Goal: Task Accomplishment & Management: Use online tool/utility

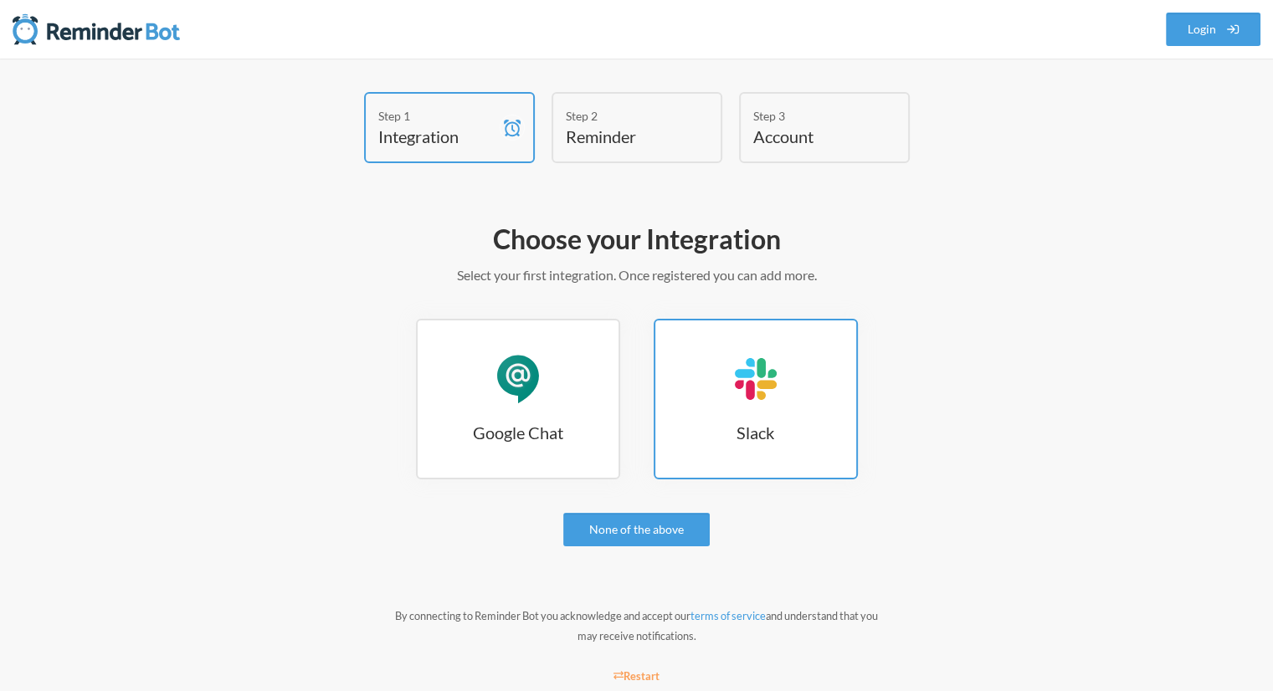
click at [701, 425] on h3 "Slack" at bounding box center [755, 432] width 201 height 23
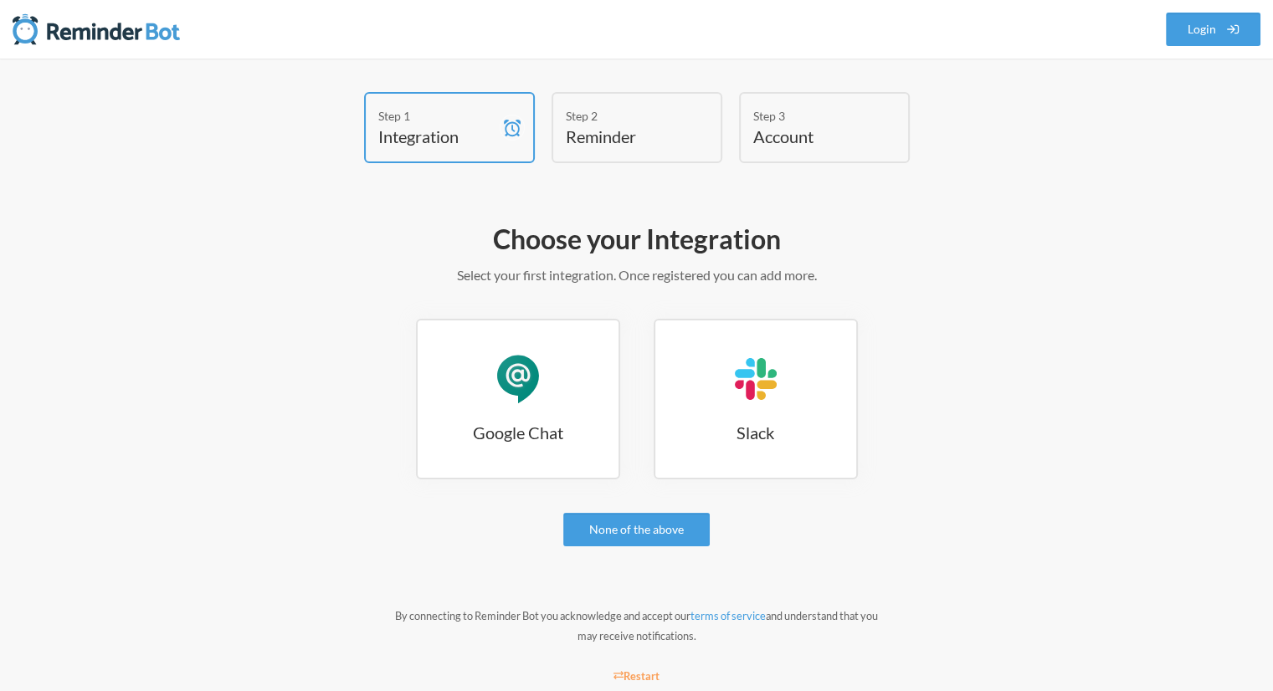
scroll to position [43, 0]
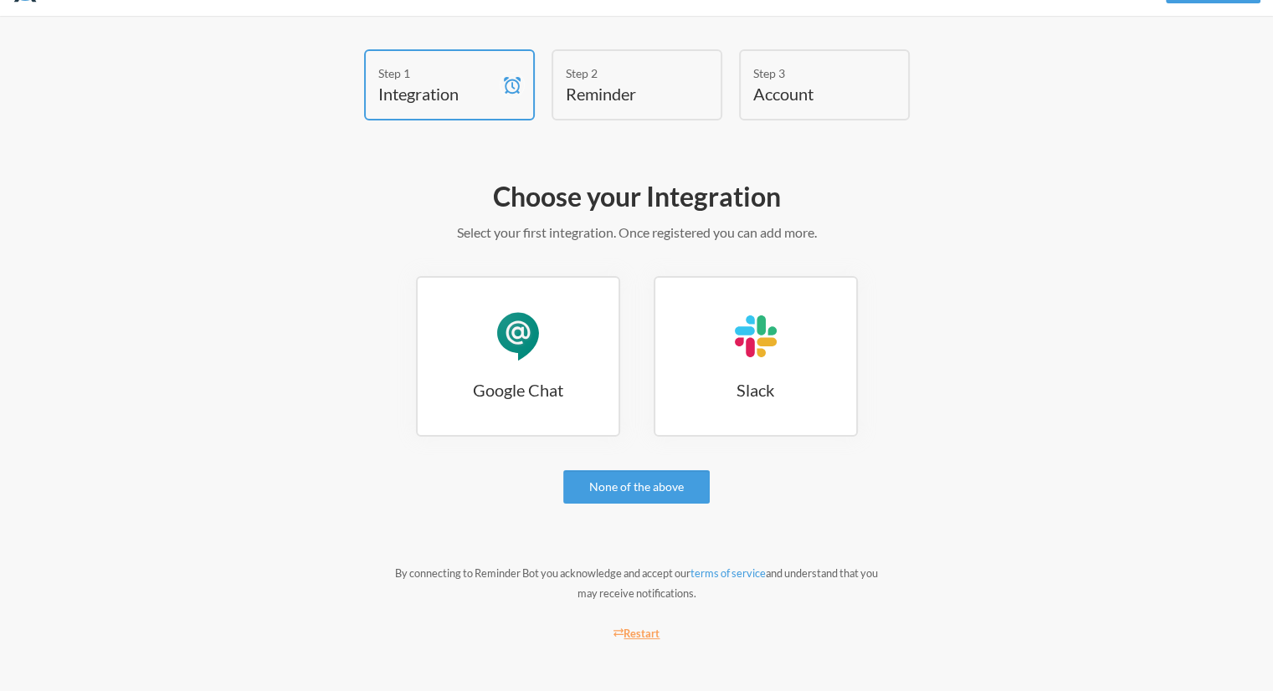
click at [649, 629] on small "Restart" at bounding box center [637, 633] width 47 height 13
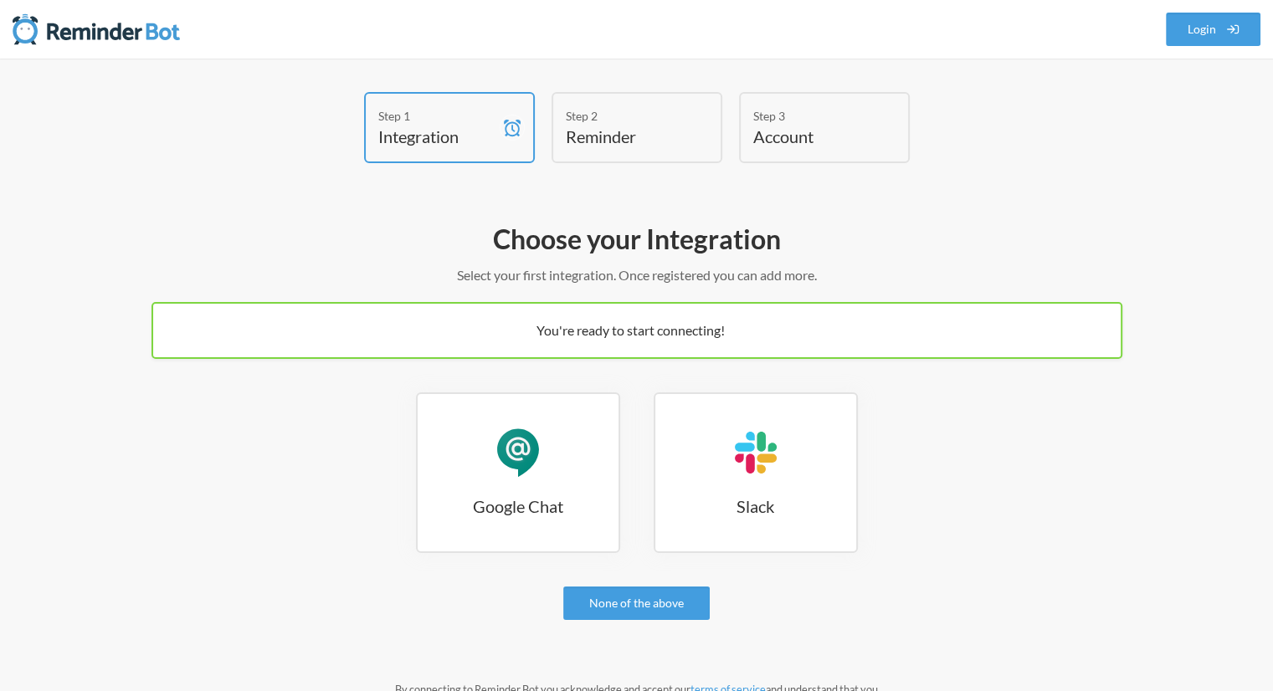
scroll to position [116, 0]
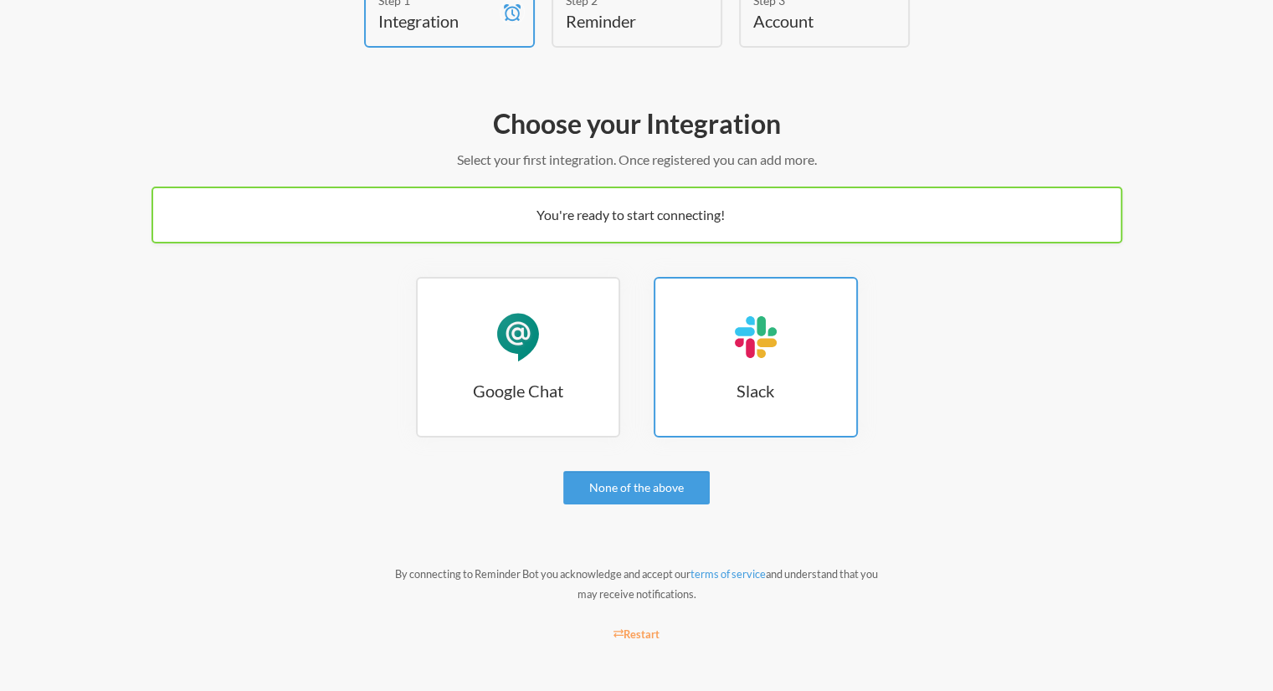
click at [726, 395] on h3 "Slack" at bounding box center [755, 390] width 201 height 23
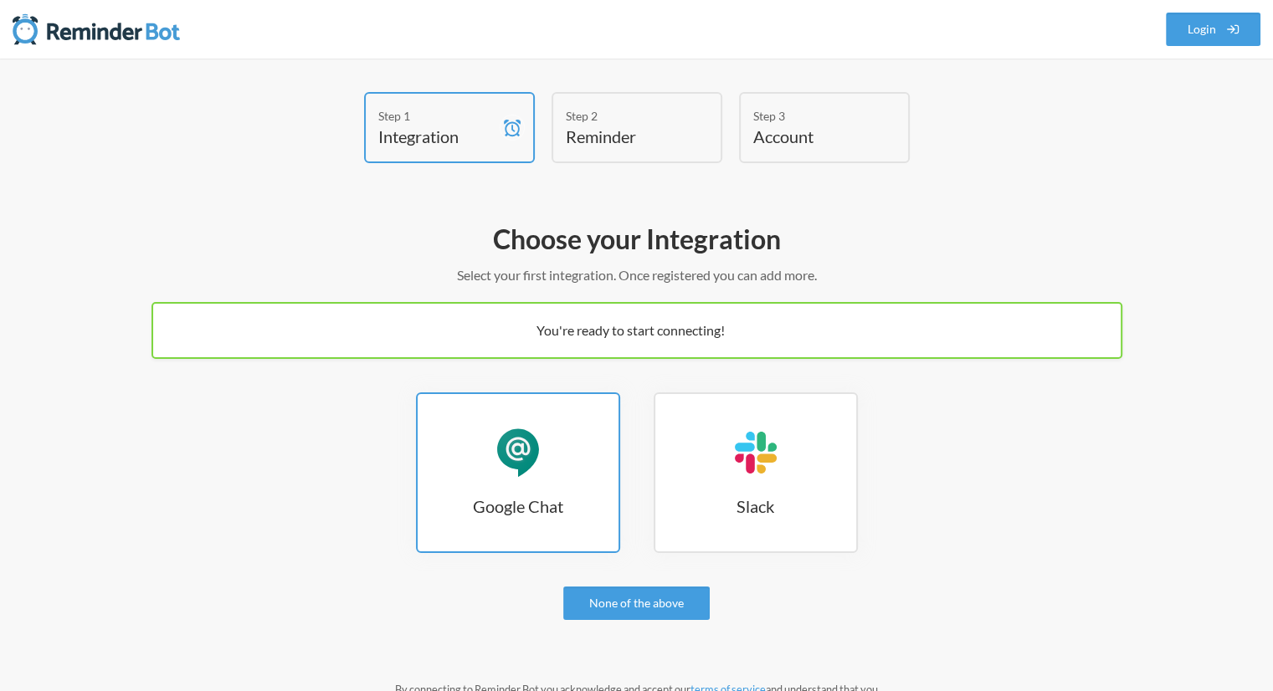
click at [539, 489] on link "Google Chat Google Chat" at bounding box center [518, 473] width 204 height 161
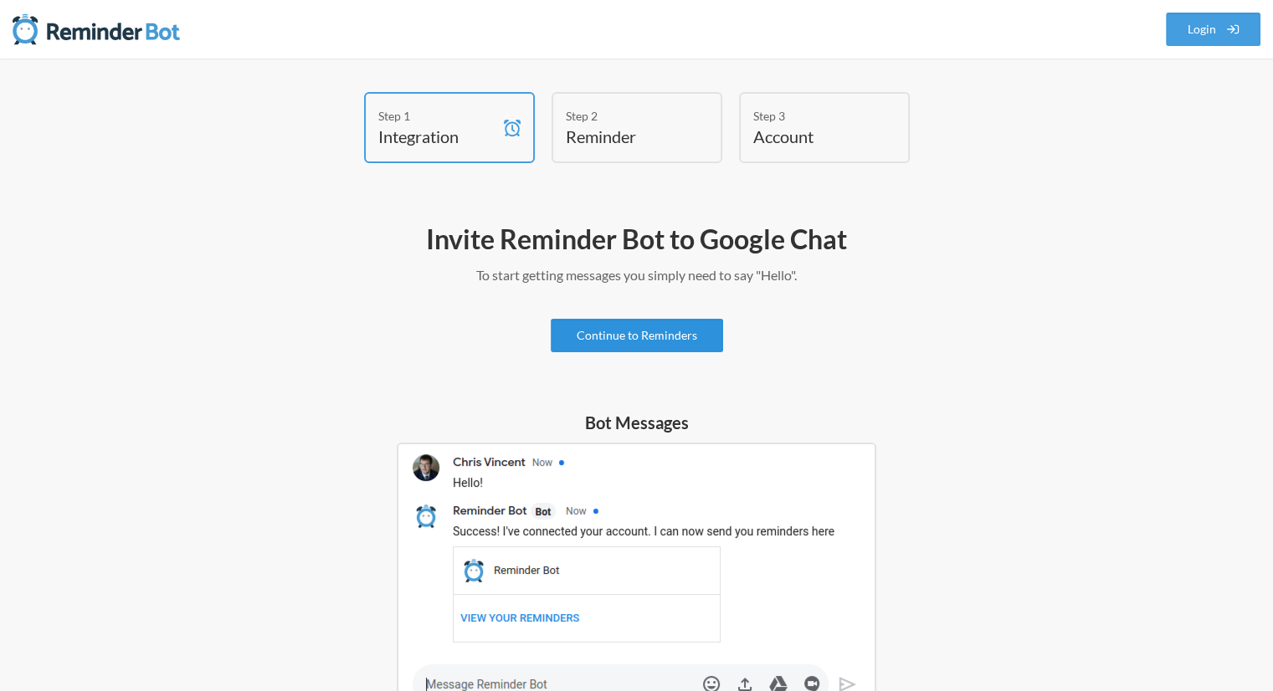
click at [656, 338] on link "Continue to Reminders" at bounding box center [637, 335] width 172 height 33
click at [636, 328] on link "Continue to Reminders" at bounding box center [637, 335] width 172 height 33
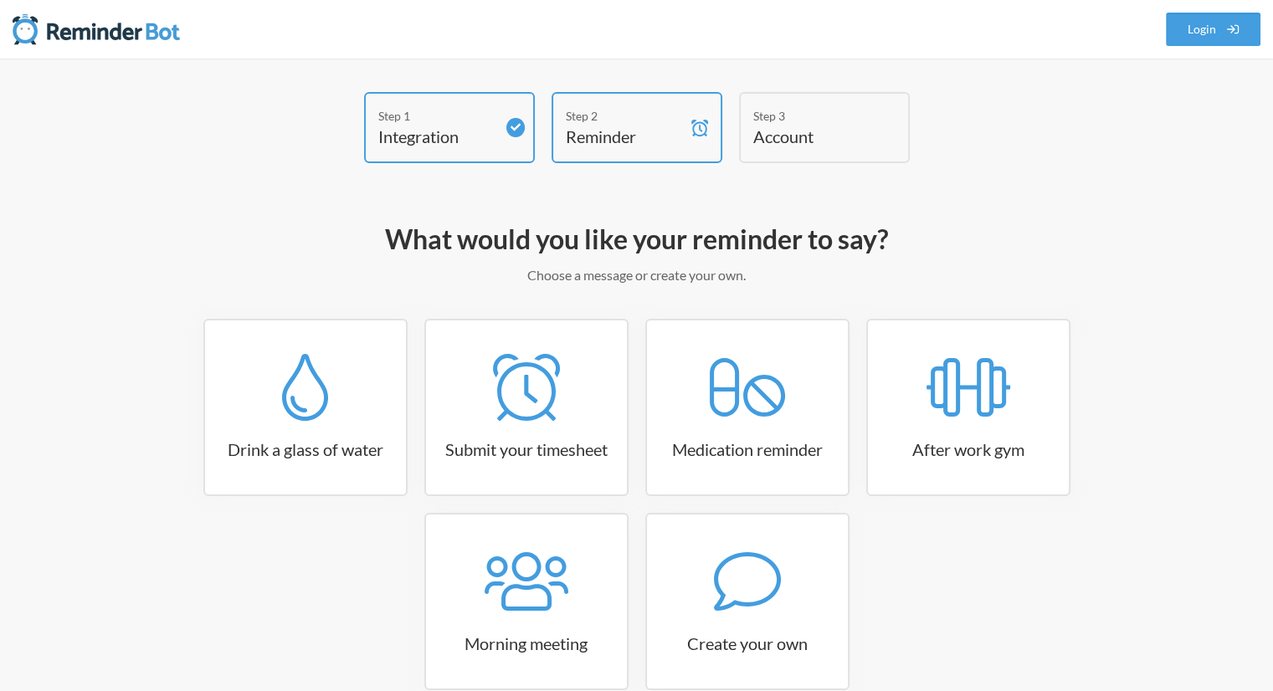
click at [683, 110] on div "Step 2 Reminder" at bounding box center [637, 127] width 171 height 71
click at [772, 137] on h4 "Account" at bounding box center [811, 136] width 117 height 23
